Goal: Register for event/course

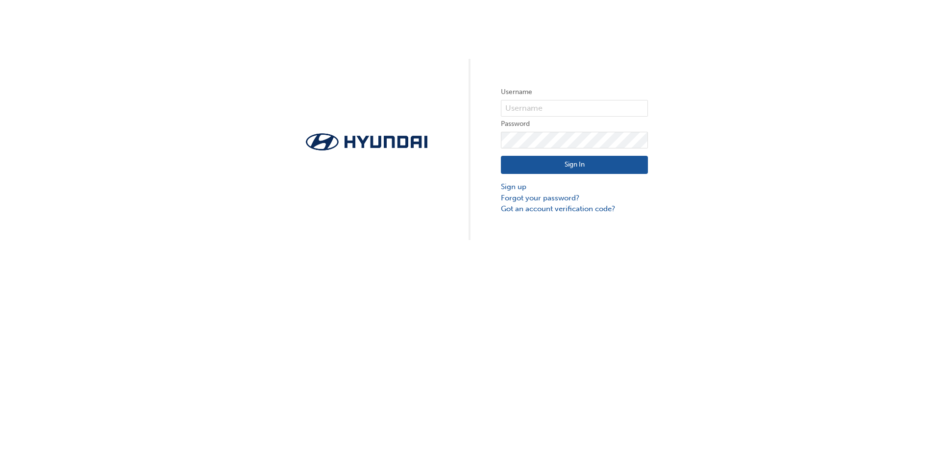
click at [537, 99] on form "Username Password Sign In Sign up Forgot your password? Got an account verifica…" at bounding box center [574, 150] width 147 height 128
click at [534, 109] on input "text" at bounding box center [574, 108] width 147 height 17
type input "[PERSON_NAME][EMAIL_ADDRESS][PERSON_NAME][DOMAIN_NAME][PERSON_NAME]"
click at [529, 157] on button "Sign In" at bounding box center [574, 165] width 147 height 19
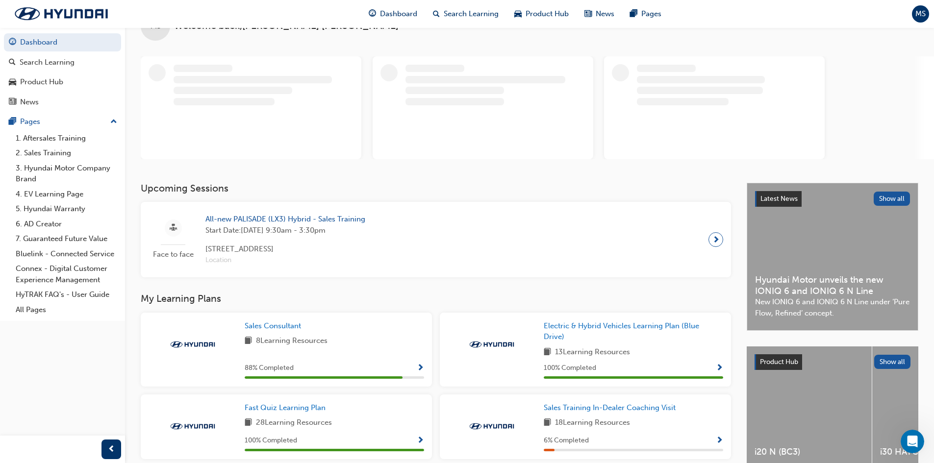
scroll to position [49, 0]
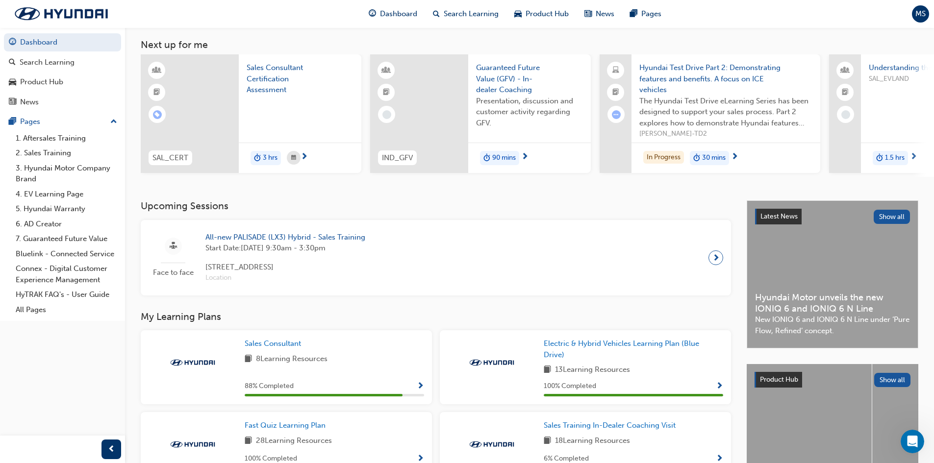
click at [270, 84] on span "Sales Consultant Certification Assessment" at bounding box center [300, 78] width 107 height 33
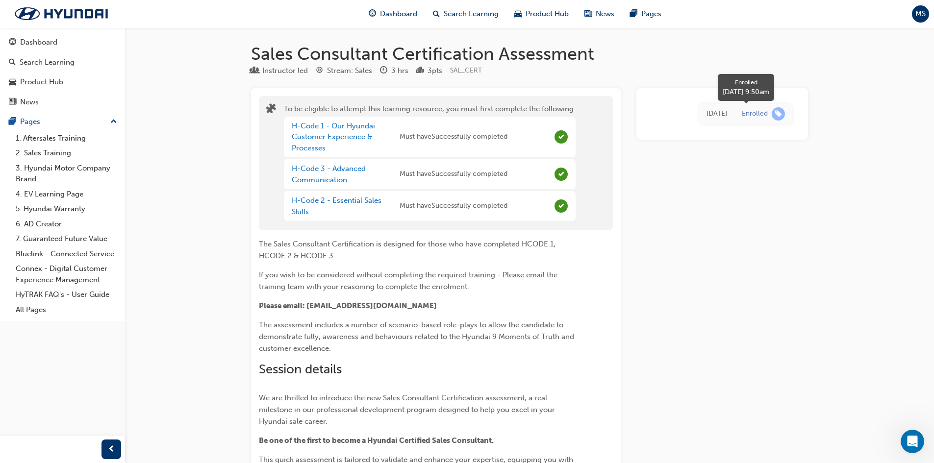
click at [778, 112] on span "learningRecordVerb_ENROLL-icon" at bounding box center [778, 113] width 13 height 13
click at [755, 116] on div "Enrolled" at bounding box center [755, 113] width 26 height 9
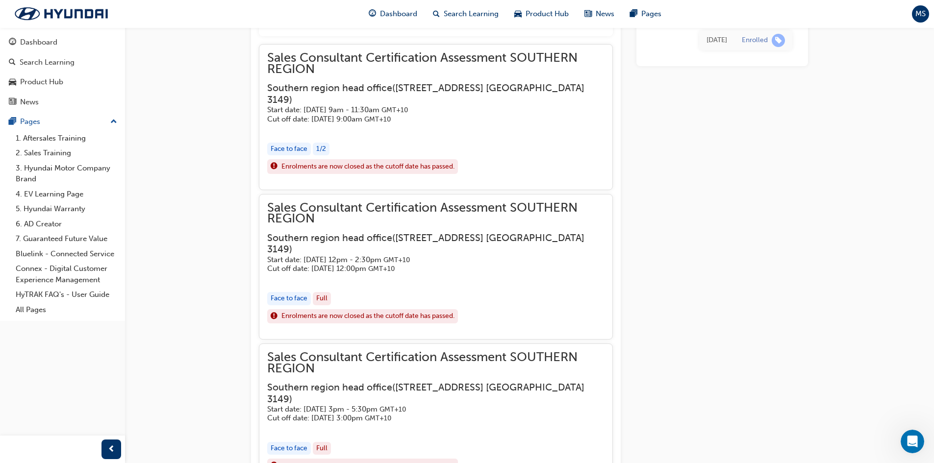
scroll to position [1029, 0]
